Goal: Transaction & Acquisition: Subscribe to service/newsletter

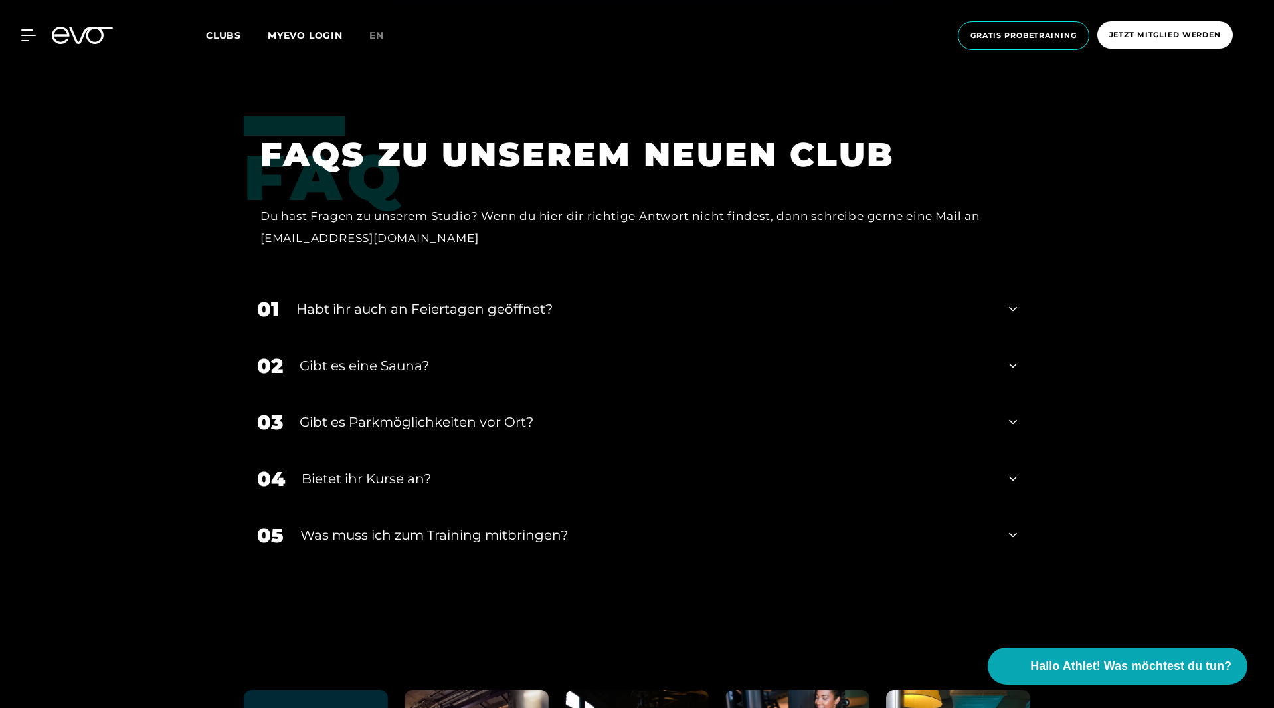
scroll to position [4434, 0]
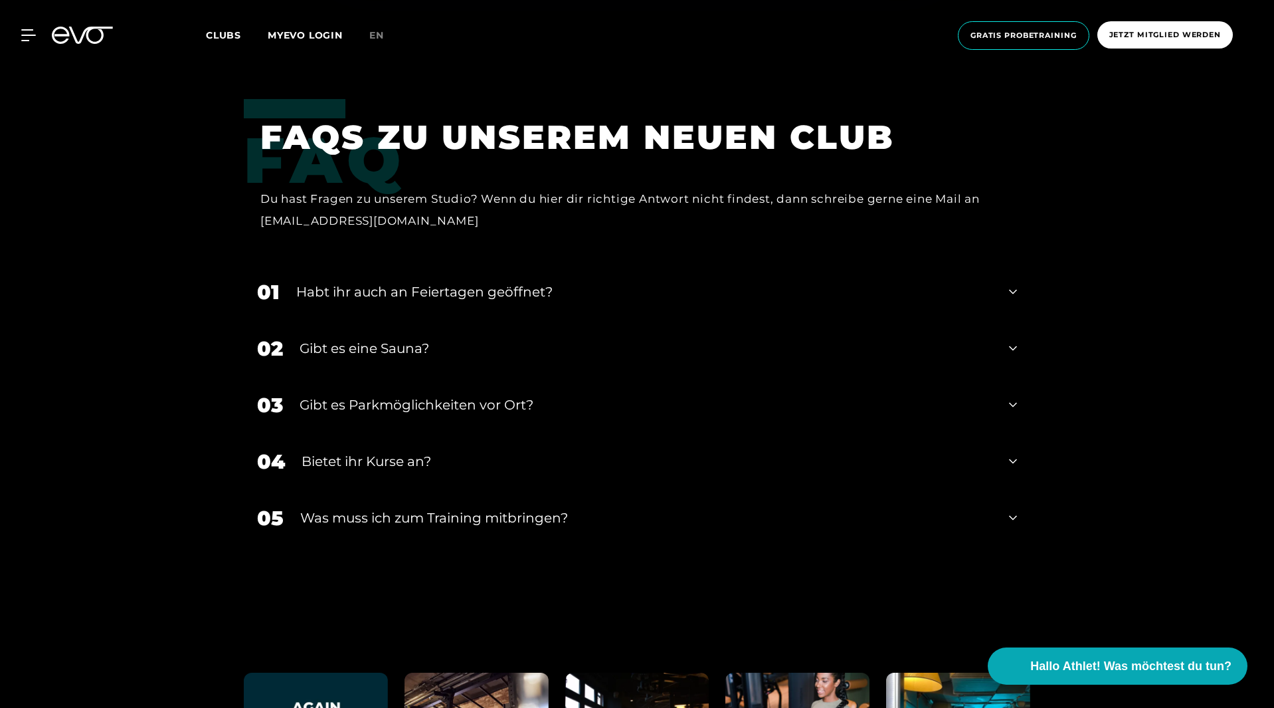
click at [425, 286] on div "01 Habt ihr auch an Feiertagen geöffnet?" at bounding box center [637, 292] width 787 height 56
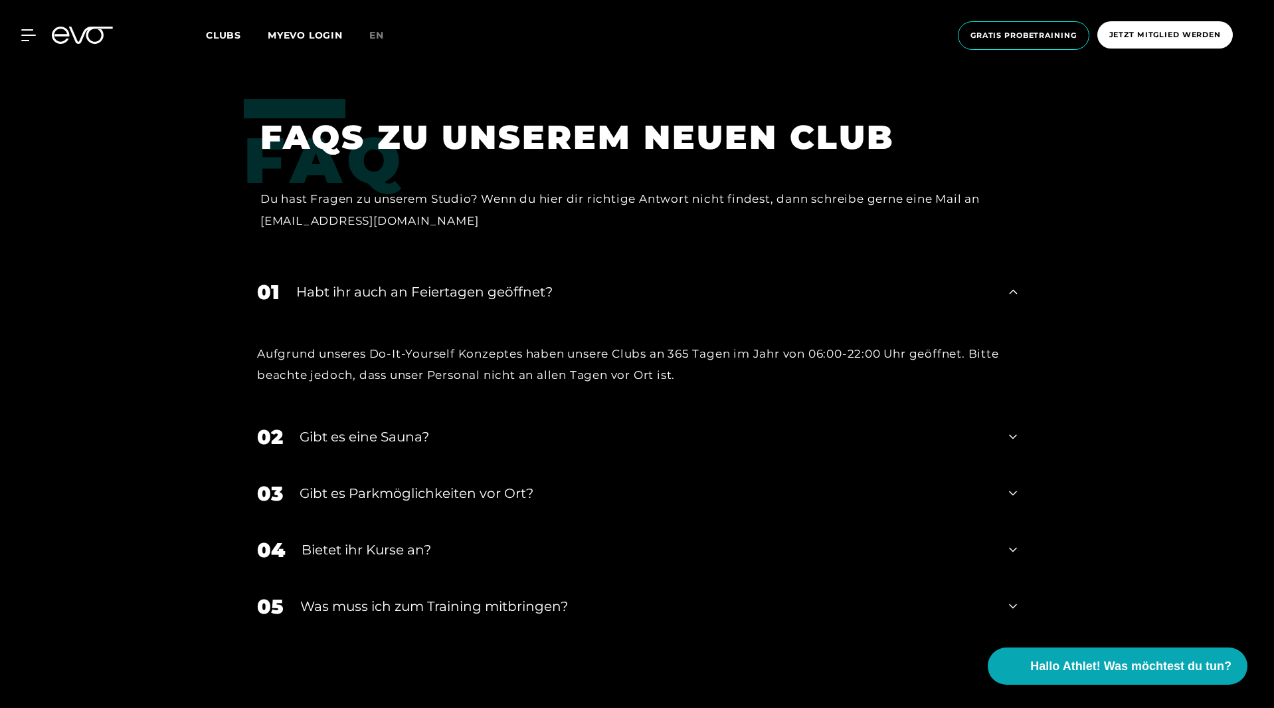
click at [421, 285] on div "01 Habt ihr auch an Feiertagen geöffnet?" at bounding box center [637, 292] width 787 height 56
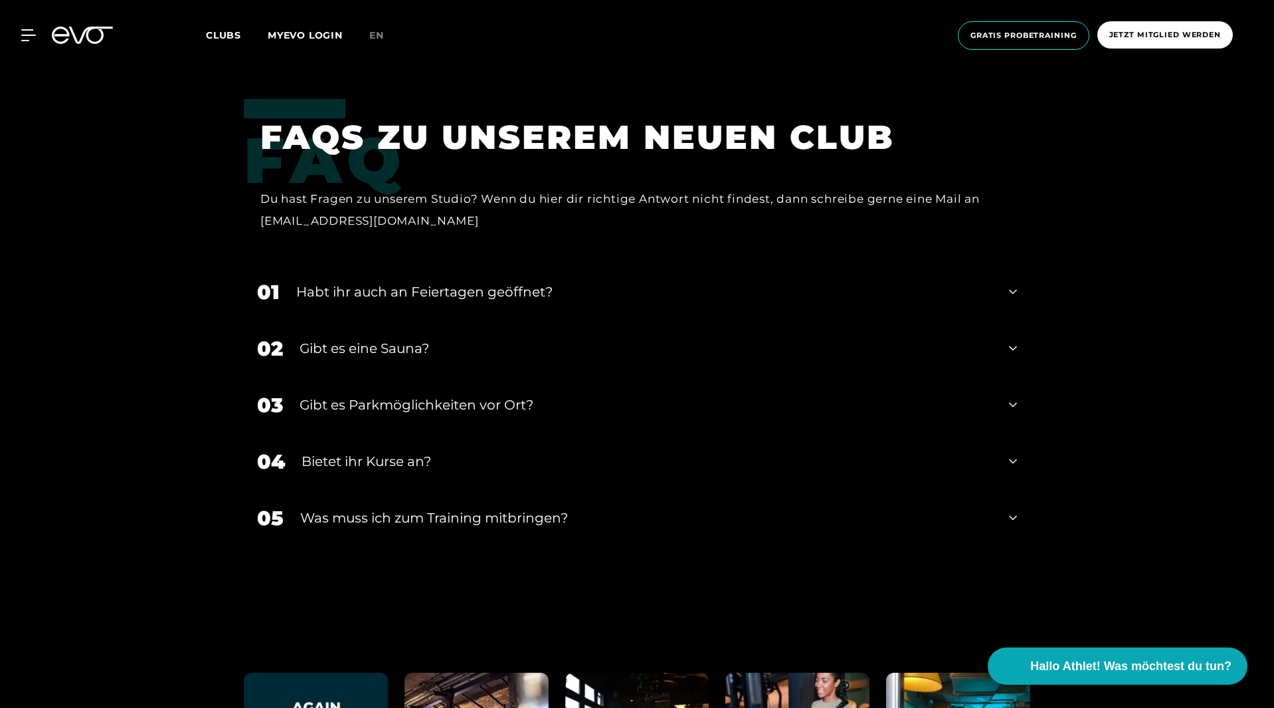
click at [443, 320] on div "02 Gibt es eine Sauna?" at bounding box center [637, 348] width 787 height 56
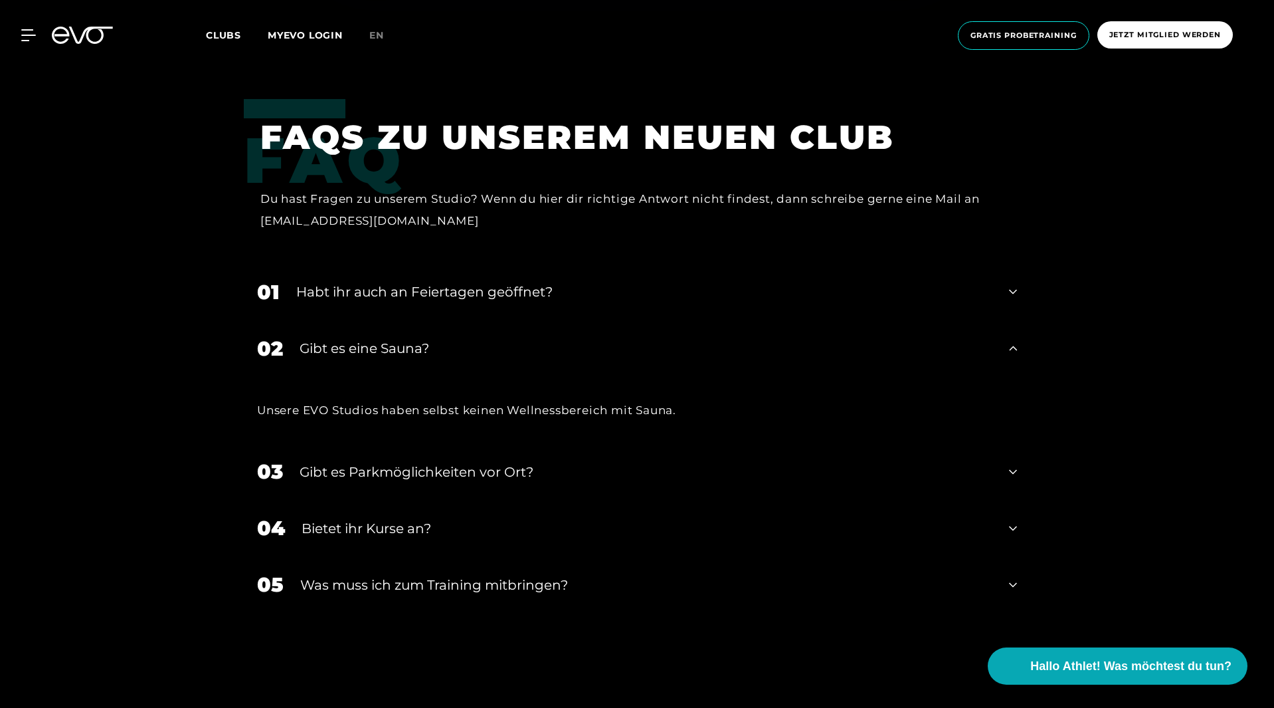
click at [443, 320] on div "02 Gibt es eine Sauna?" at bounding box center [637, 348] width 787 height 56
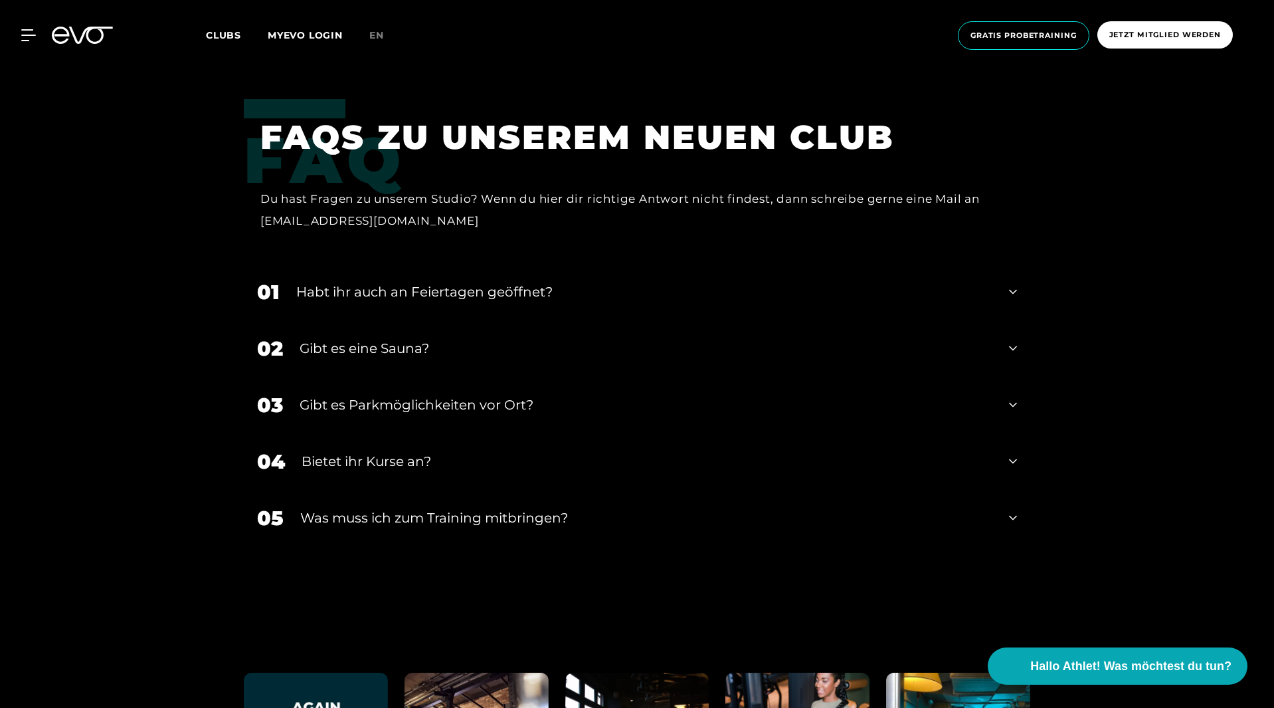
click at [468, 395] on div "Gibt es Parkmöglichkeiten vor Ort?" at bounding box center [646, 405] width 693 height 20
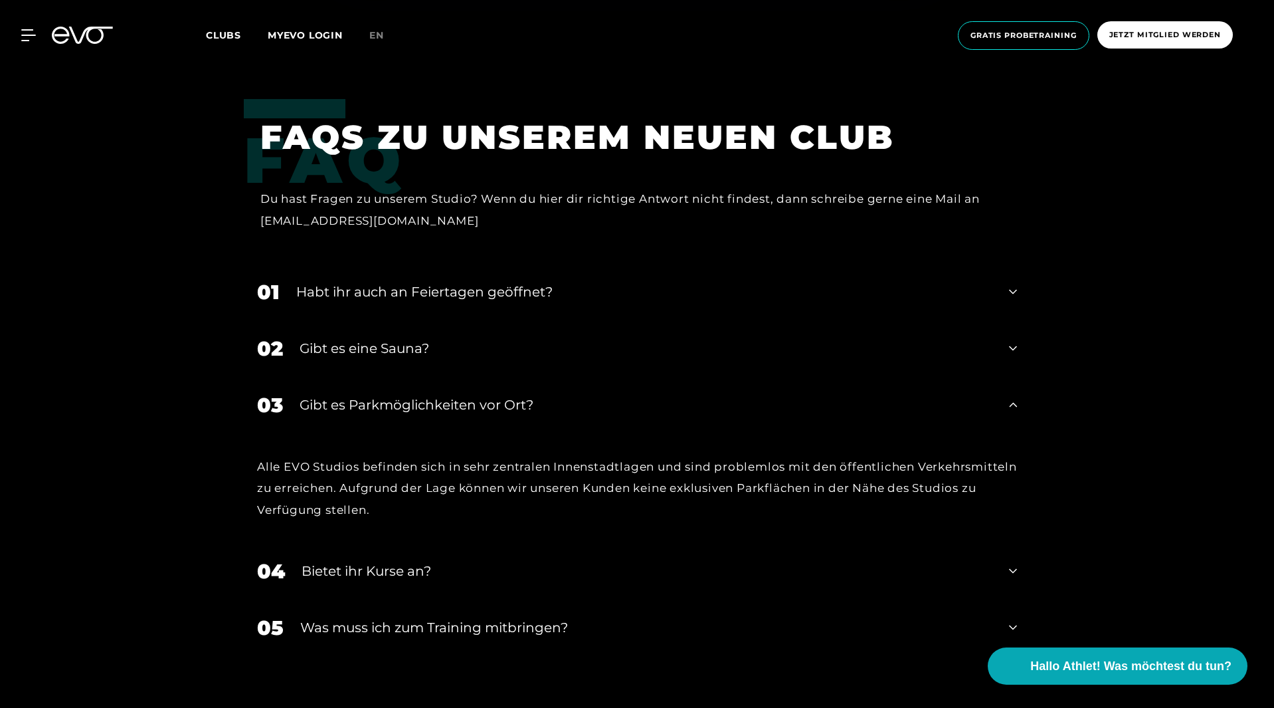
click at [465, 395] on div "Gibt es Parkmöglichkeiten vor Ort?" at bounding box center [646, 405] width 693 height 20
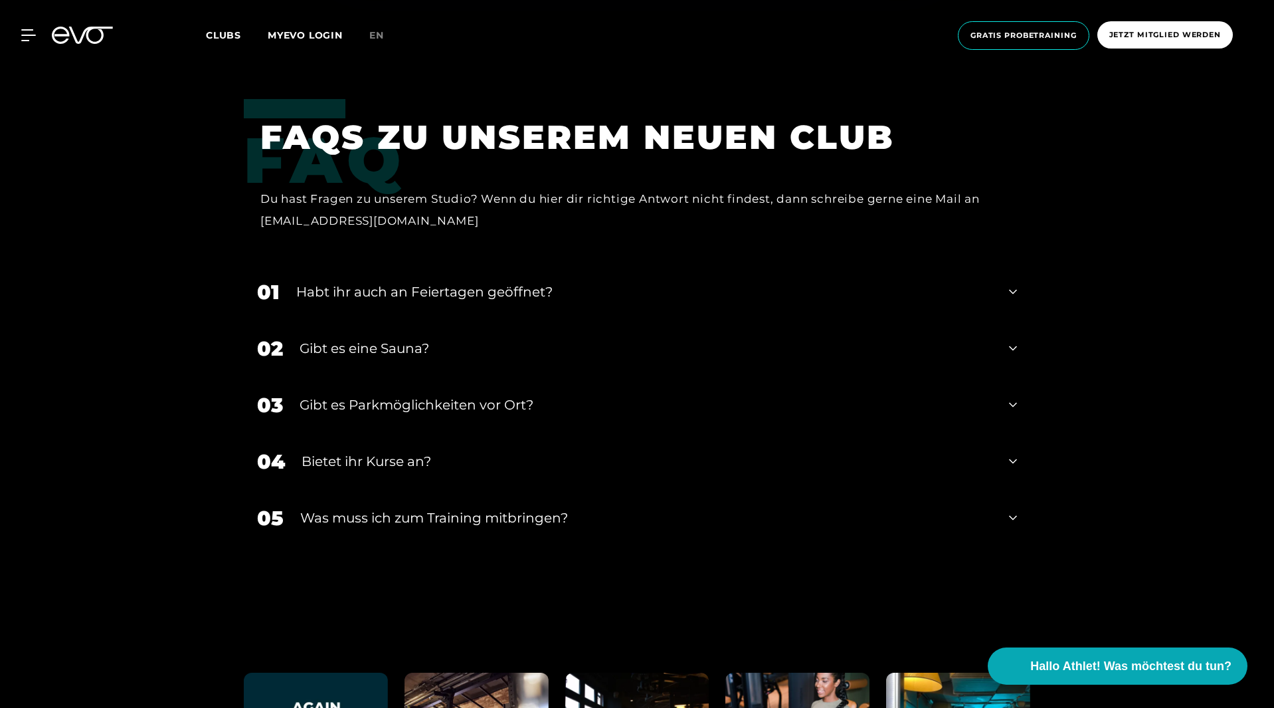
click at [474, 433] on div "04 Bietet ihr Kurse an?" at bounding box center [637, 461] width 787 height 56
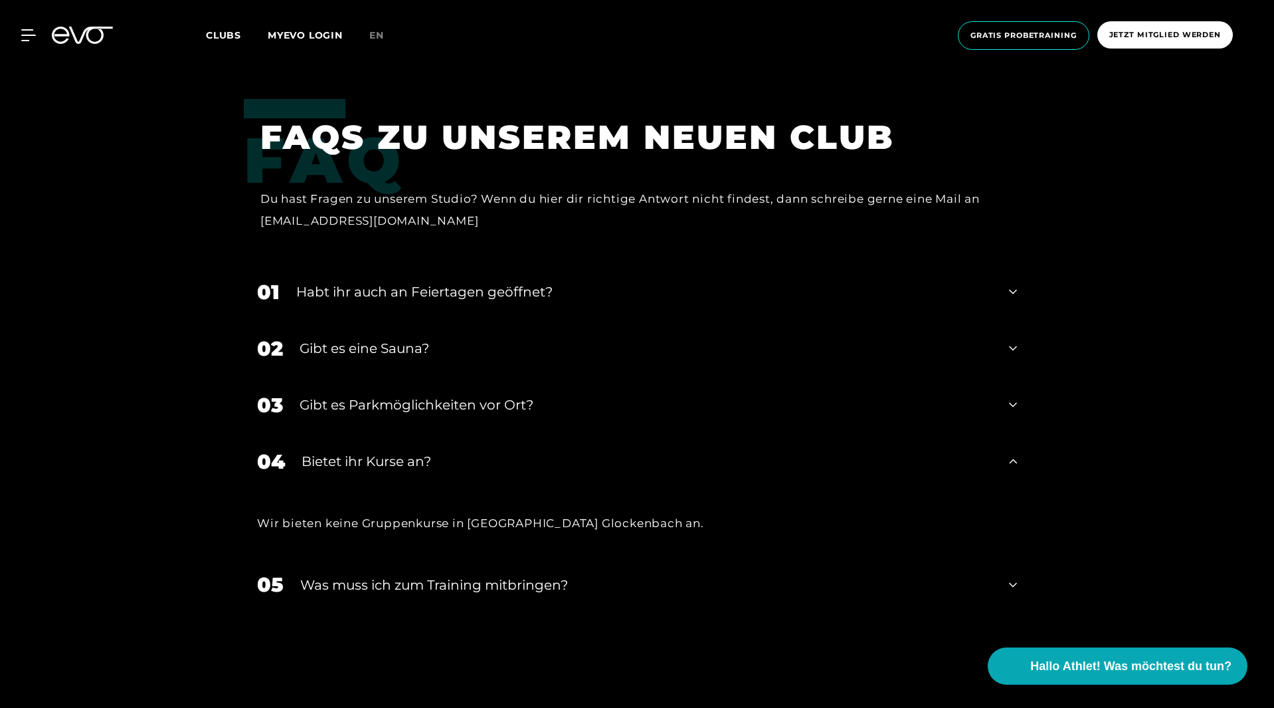
click at [473, 433] on div "04 Bietet ihr Kurse an?" at bounding box center [637, 461] width 787 height 56
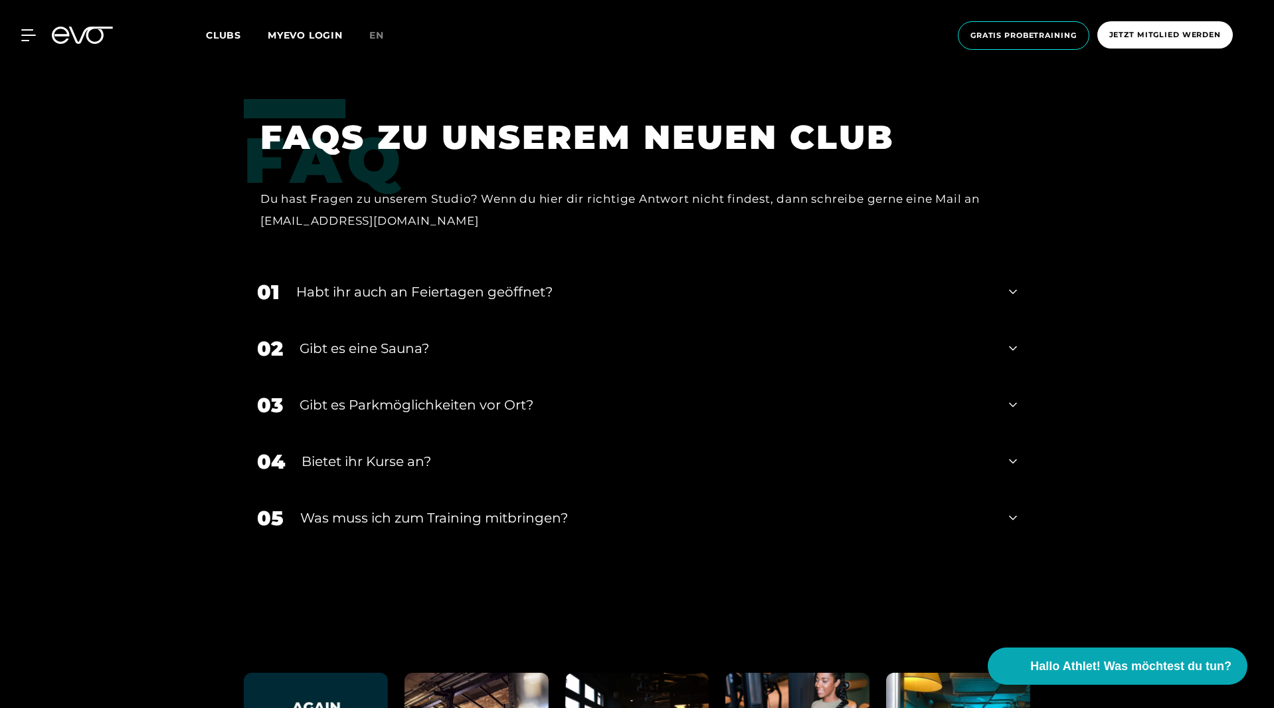
click at [486, 508] on div "Was muss ich zum Training mitbringen?" at bounding box center [646, 518] width 692 height 20
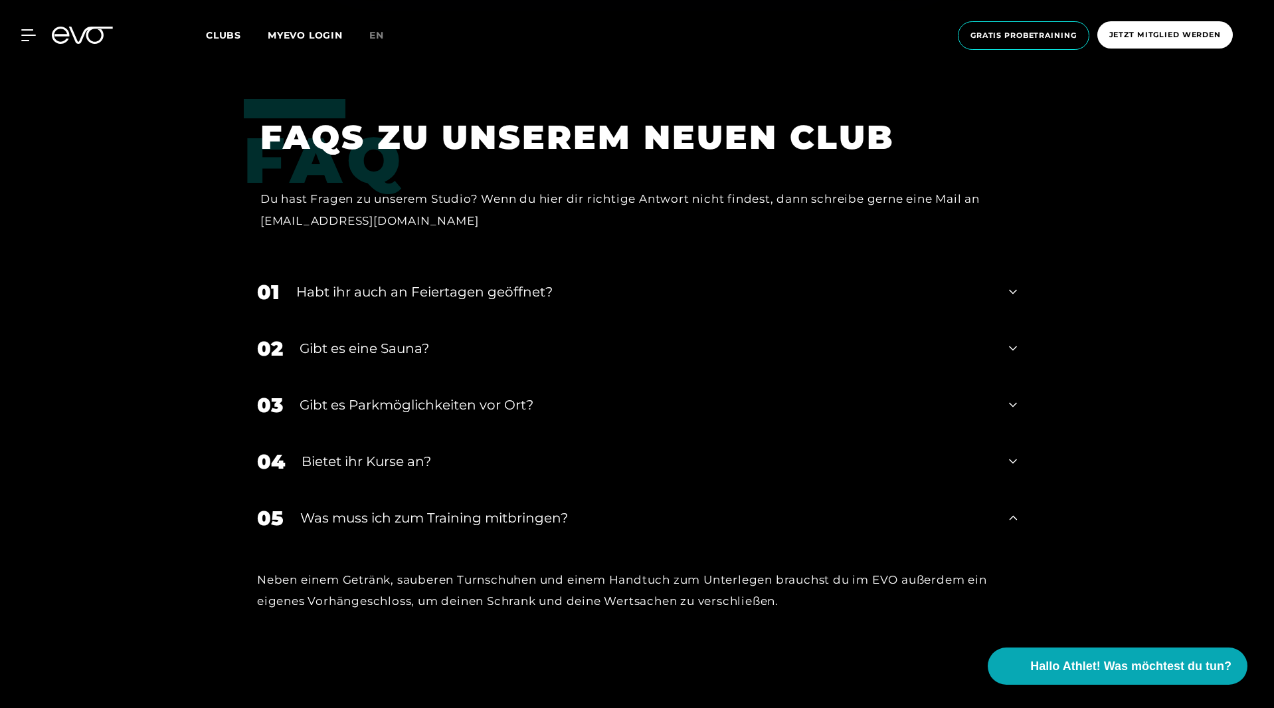
click at [484, 508] on div "Was muss ich zum Training mitbringen?" at bounding box center [646, 518] width 692 height 20
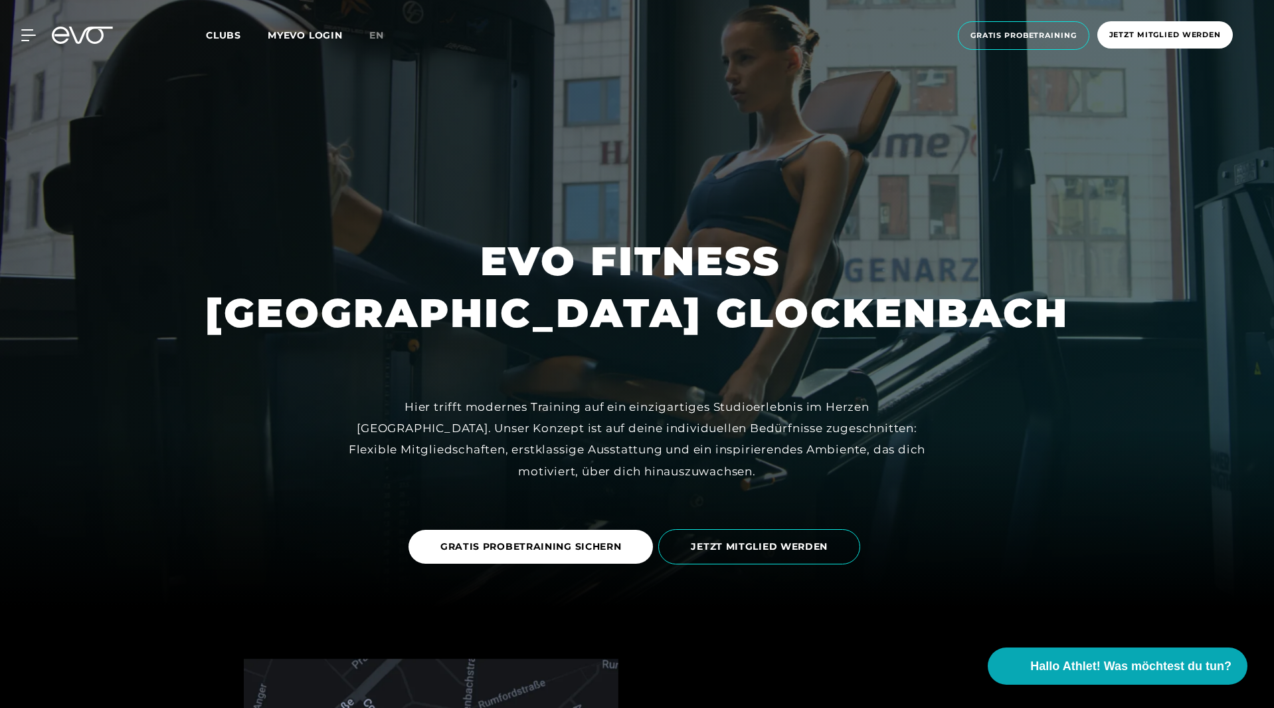
scroll to position [0, 0]
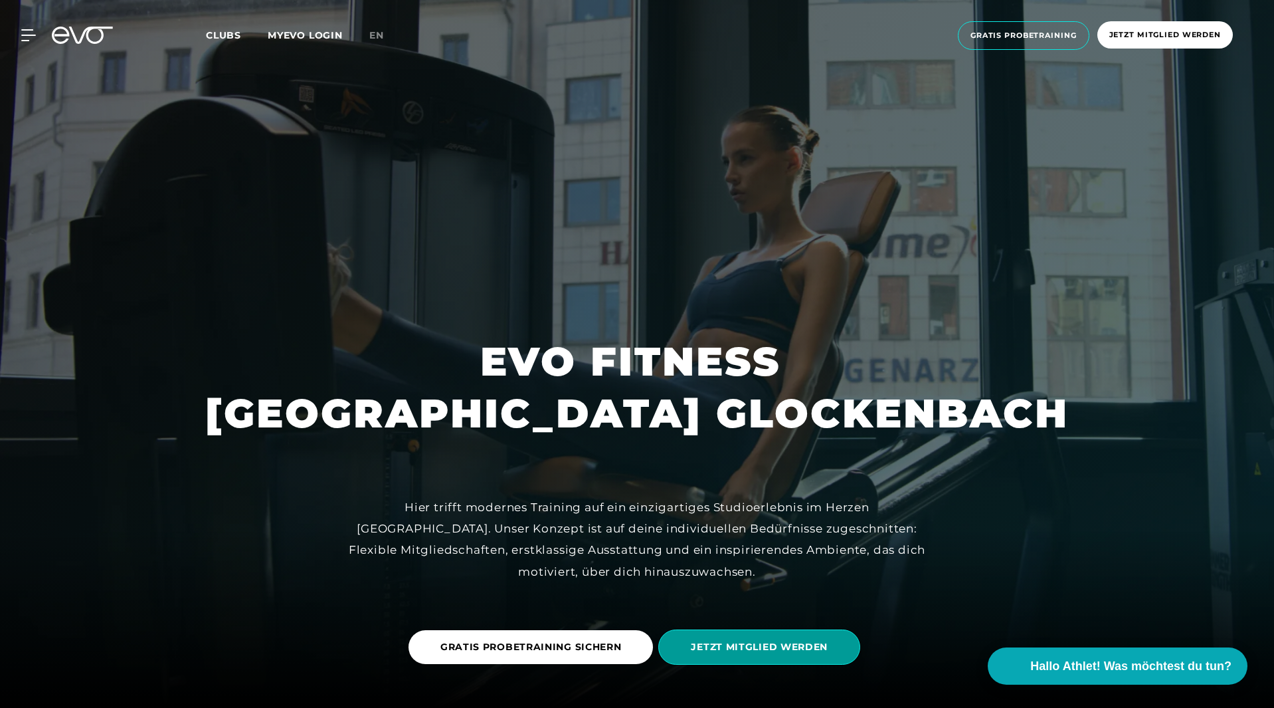
click at [701, 644] on span "JETZT MITGLIED WERDEN" at bounding box center [759, 647] width 137 height 14
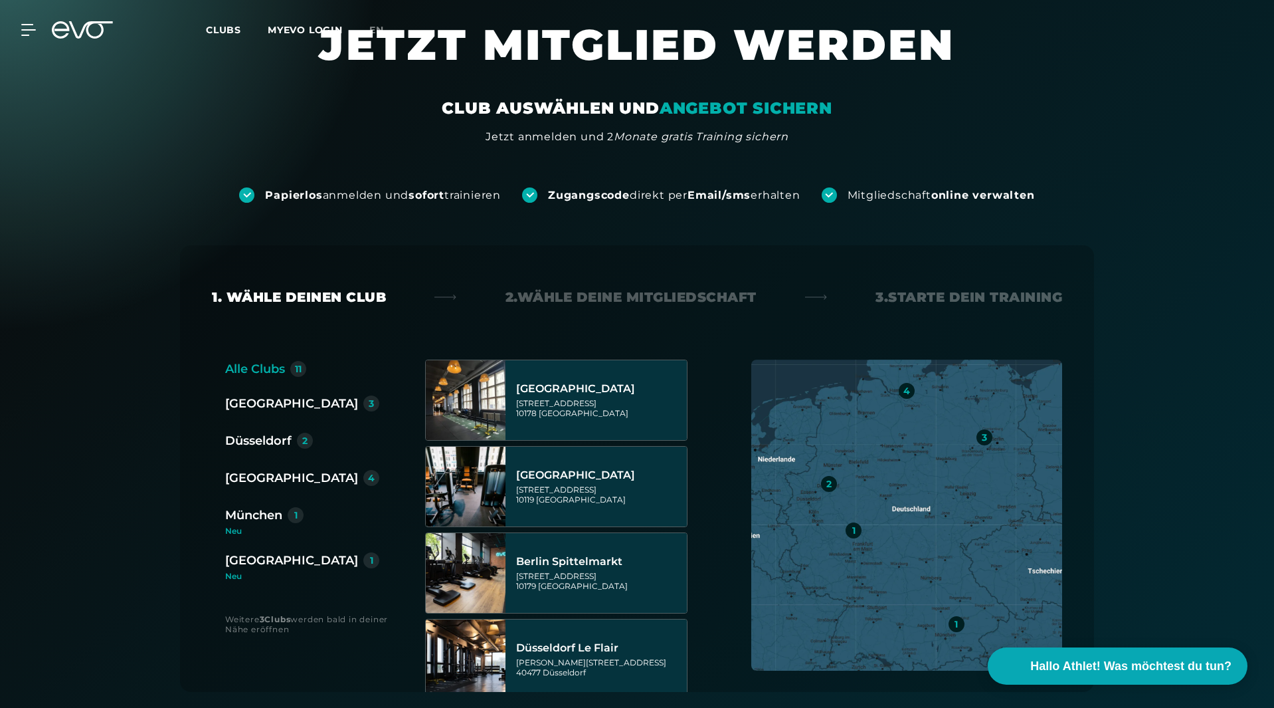
scroll to position [50, 0]
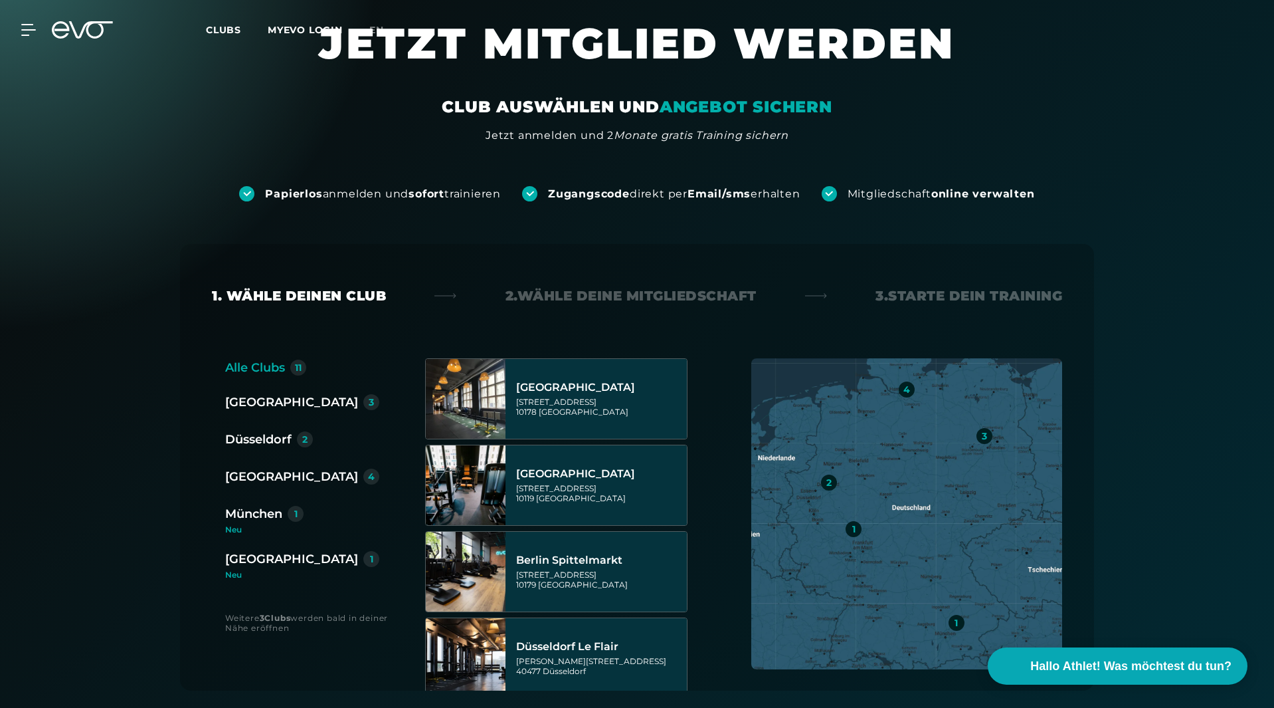
click at [960, 624] on div "1" at bounding box center [957, 623] width 16 height 16
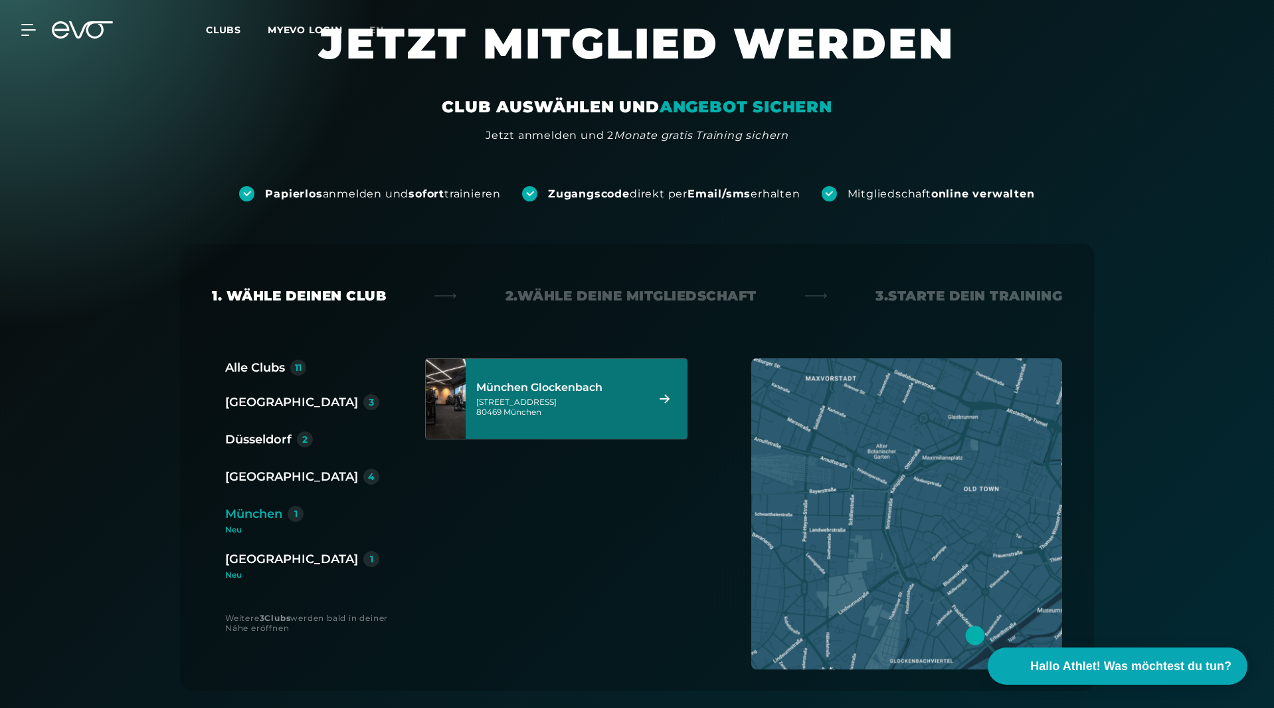
click at [547, 421] on div "München Glockenbach Baaderstraße 80 80469 München" at bounding box center [559, 398] width 167 height 58
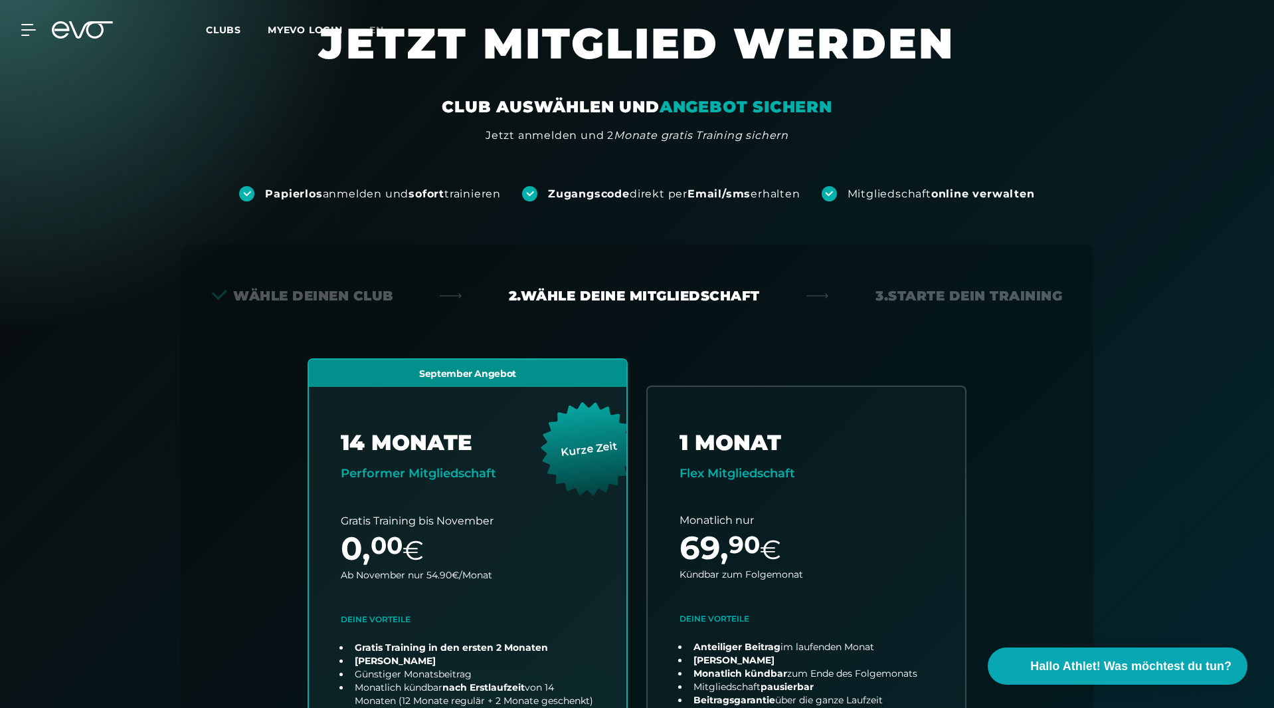
click at [965, 294] on div "3. Starte dein Training" at bounding box center [969, 295] width 187 height 19
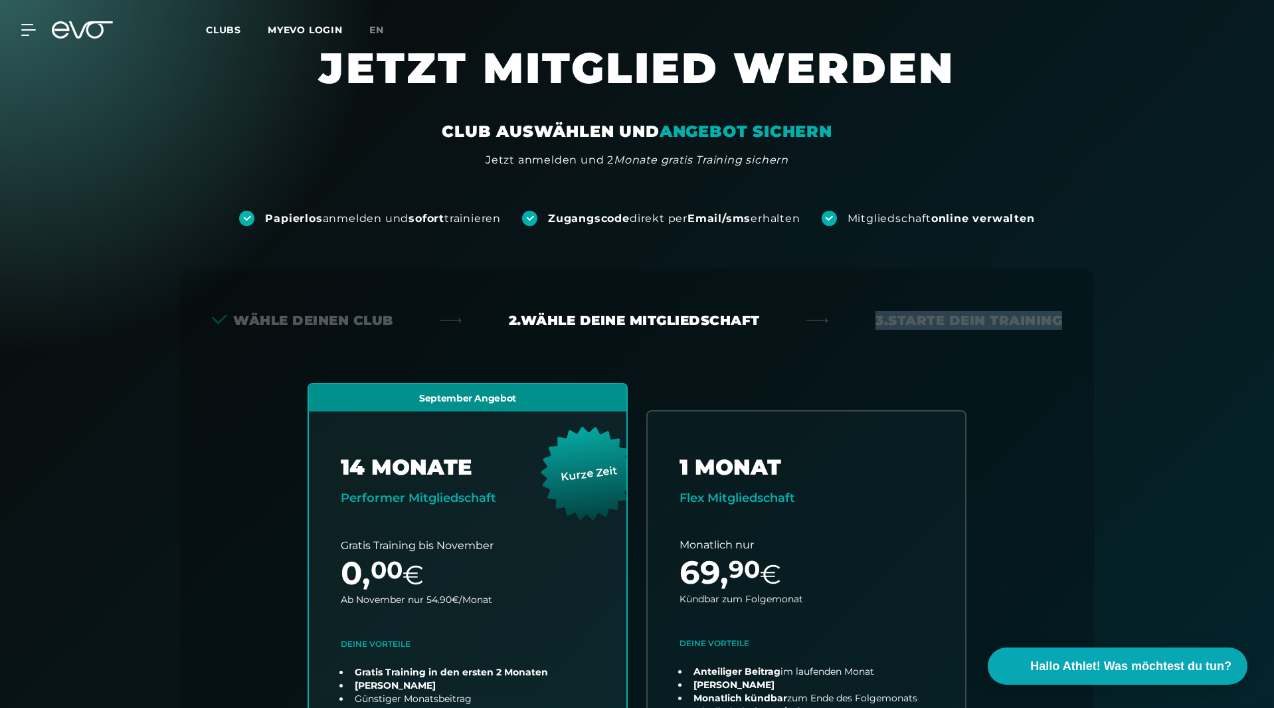
scroll to position [0, 0]
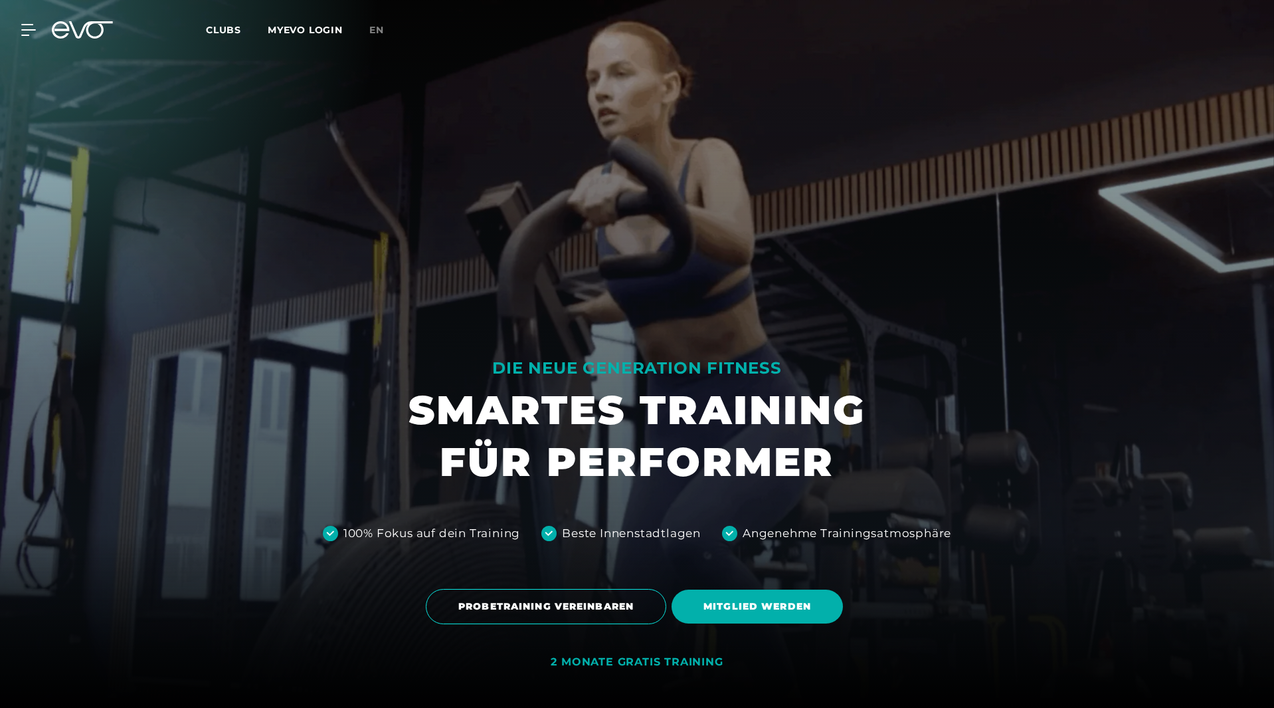
click at [25, 29] on icon at bounding box center [28, 30] width 15 height 12
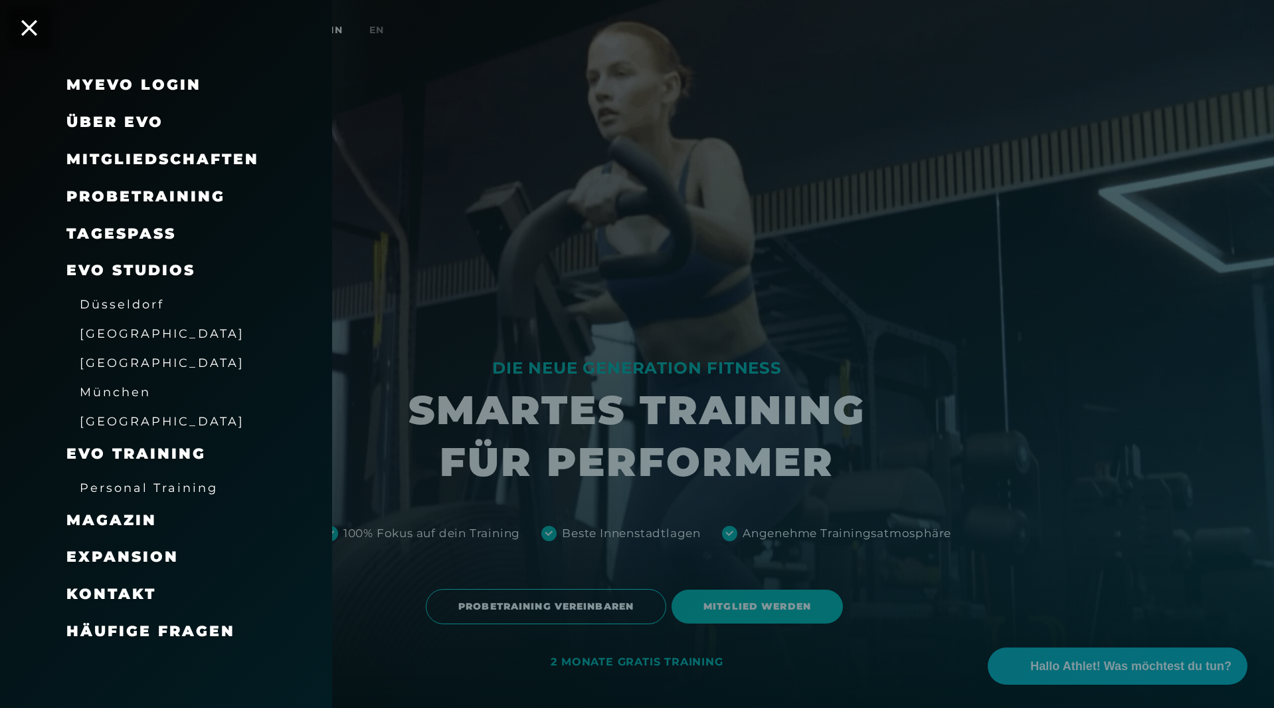
click at [142, 77] on link "MyEVO Login" at bounding box center [133, 85] width 135 height 18
click at [28, 28] on icon at bounding box center [29, 27] width 17 height 17
